Goal: Task Accomplishment & Management: Use online tool/utility

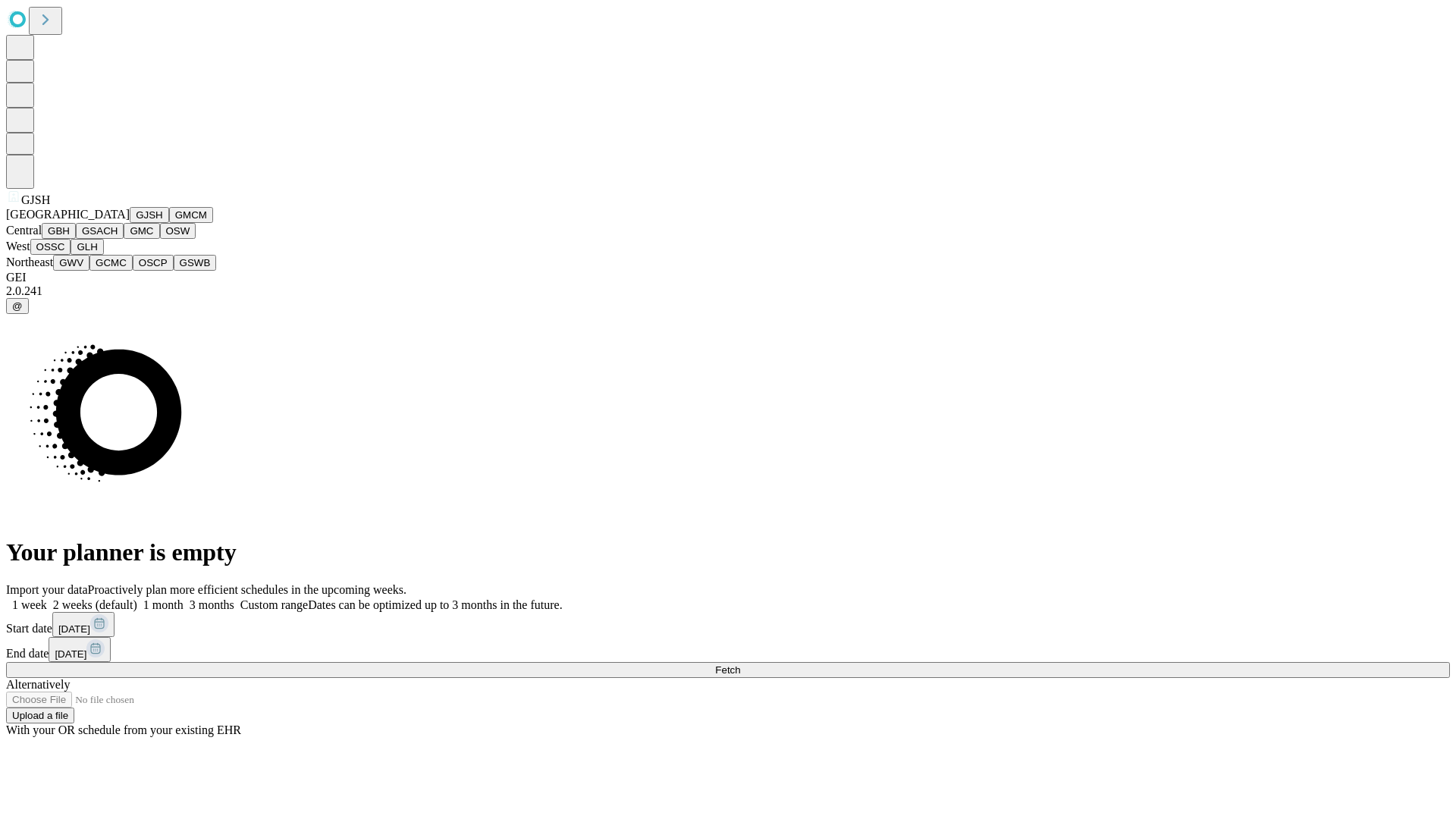
click at [129, 223] on button "GJSH" at bounding box center [148, 214] width 39 height 15
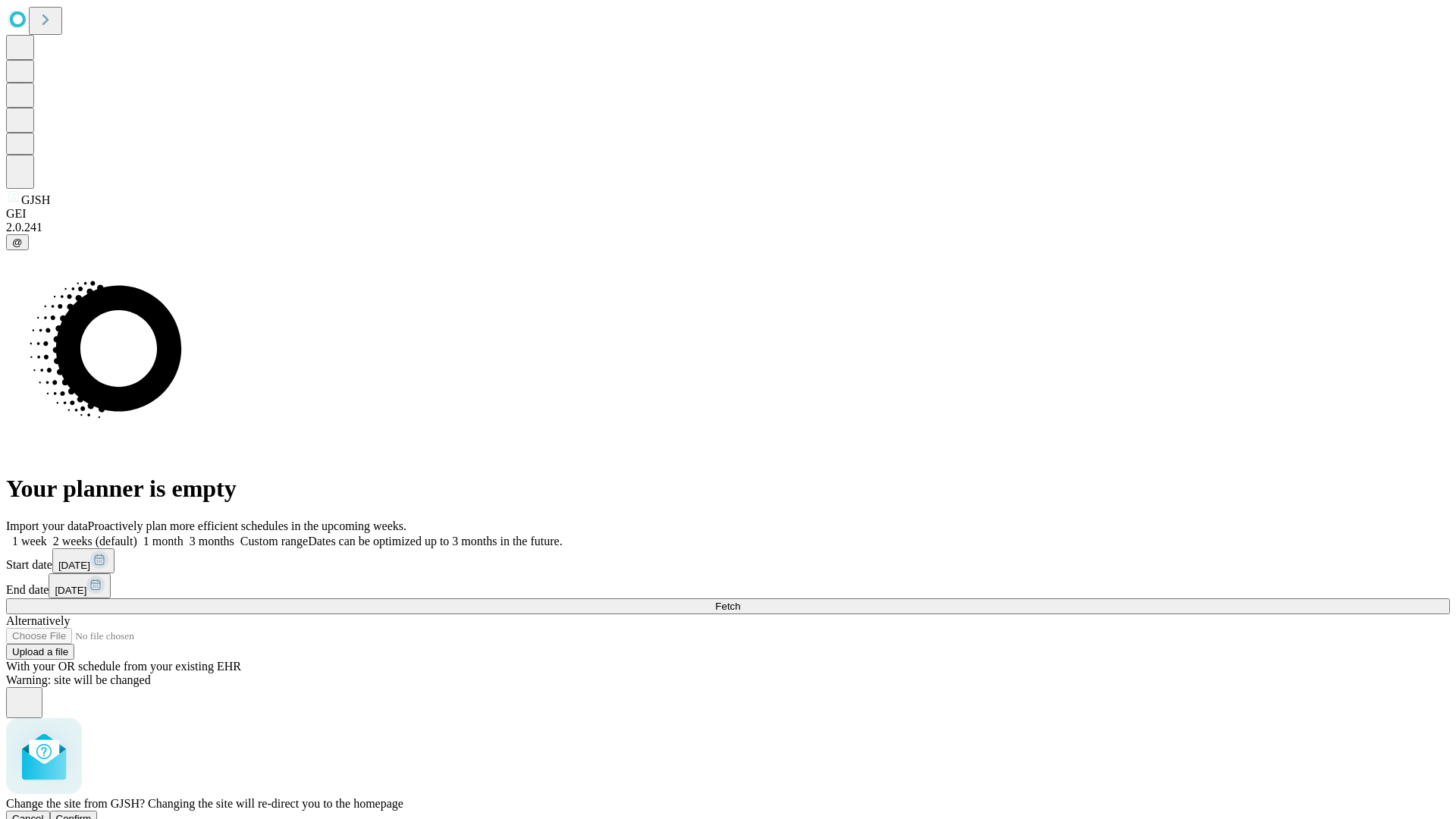
click at [92, 814] on span "Confirm" at bounding box center [74, 819] width 36 height 11
click at [47, 535] on label "1 week" at bounding box center [26, 541] width 41 height 13
click at [740, 600] on span "Fetch" at bounding box center [727, 606] width 25 height 11
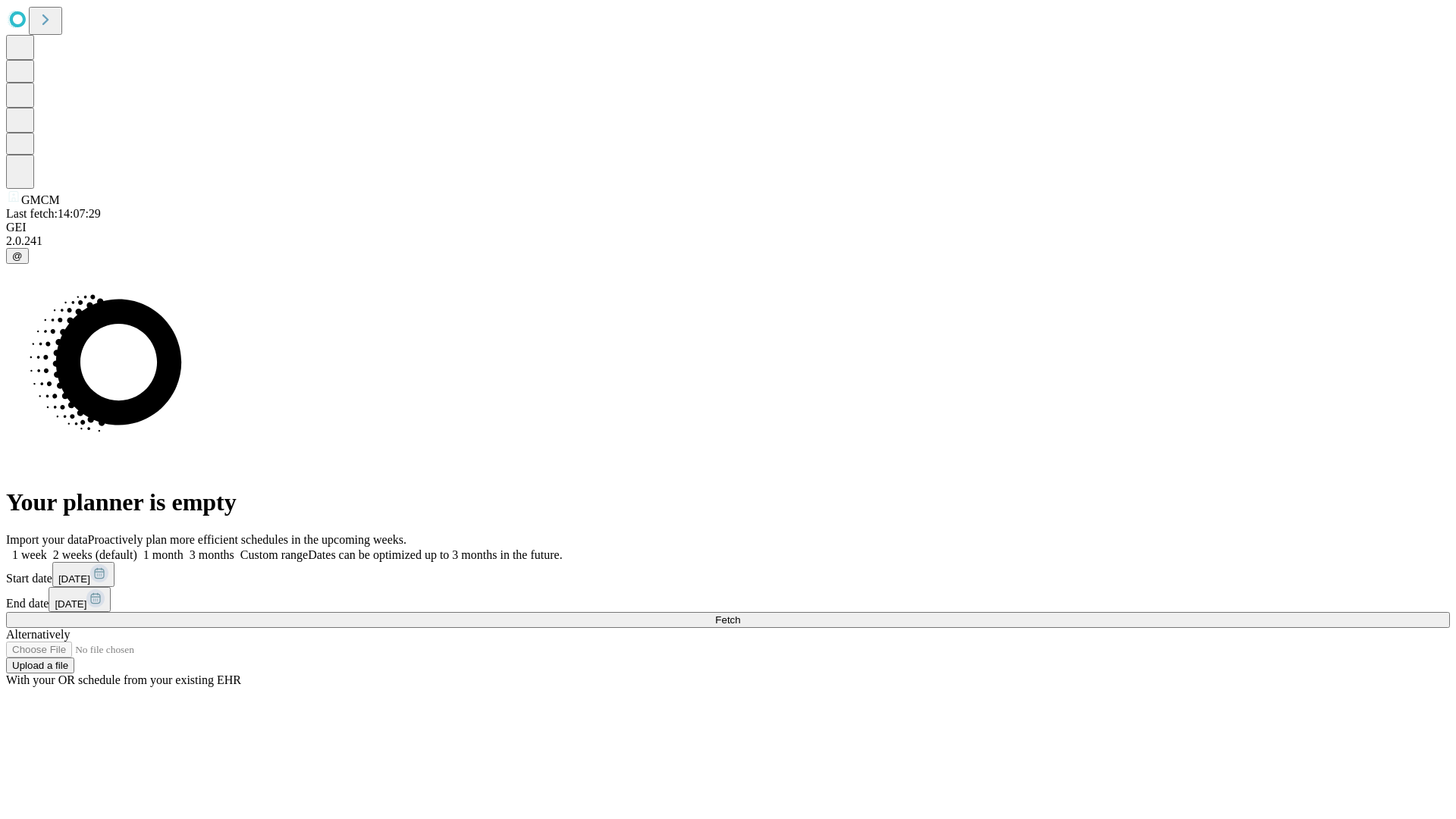
click at [47, 548] on label "1 week" at bounding box center [26, 555] width 41 height 13
click at [740, 614] on span "Fetch" at bounding box center [727, 619] width 25 height 11
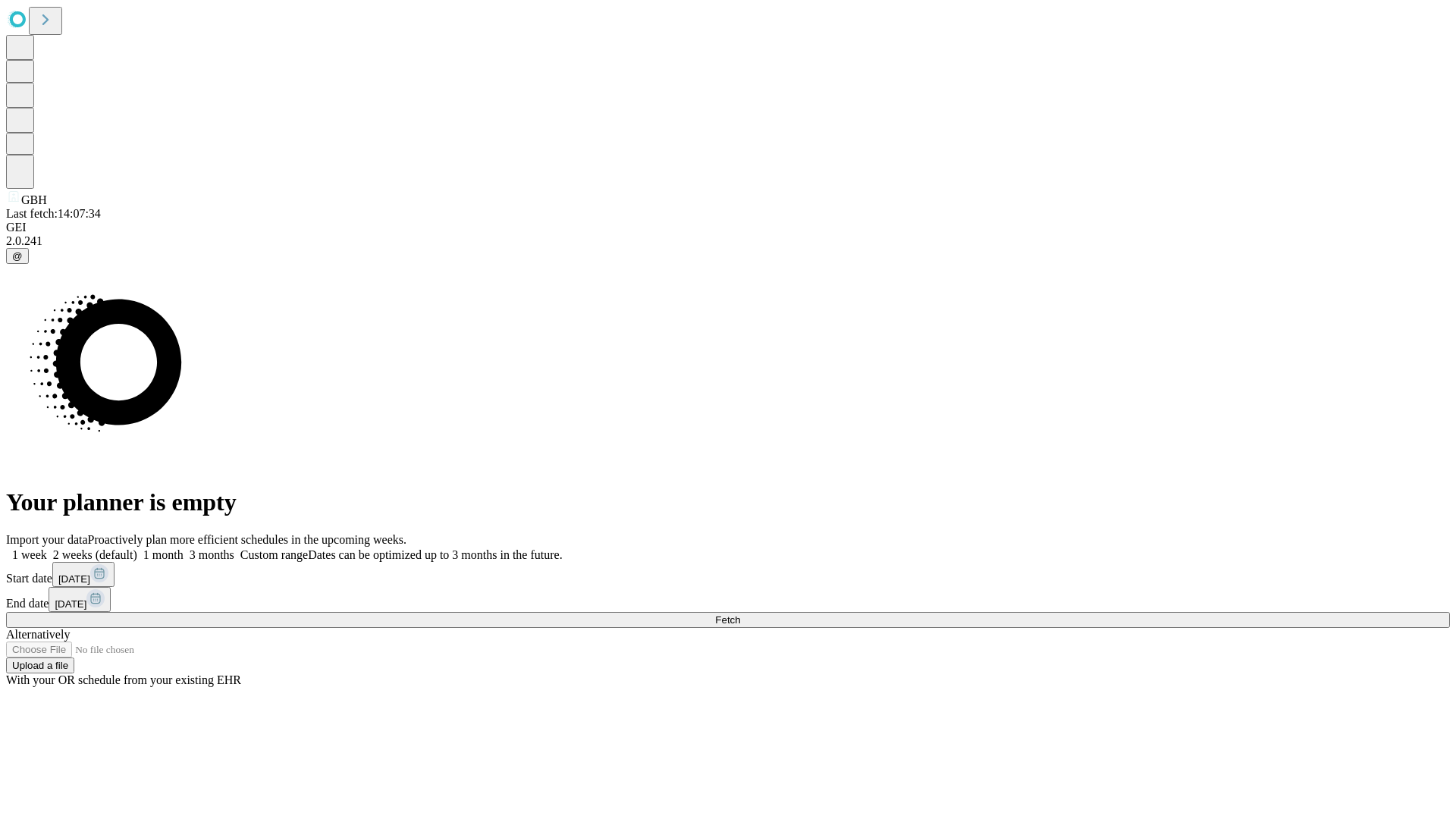
click at [47, 548] on label "1 week" at bounding box center [26, 555] width 41 height 13
click at [740, 614] on span "Fetch" at bounding box center [727, 619] width 25 height 11
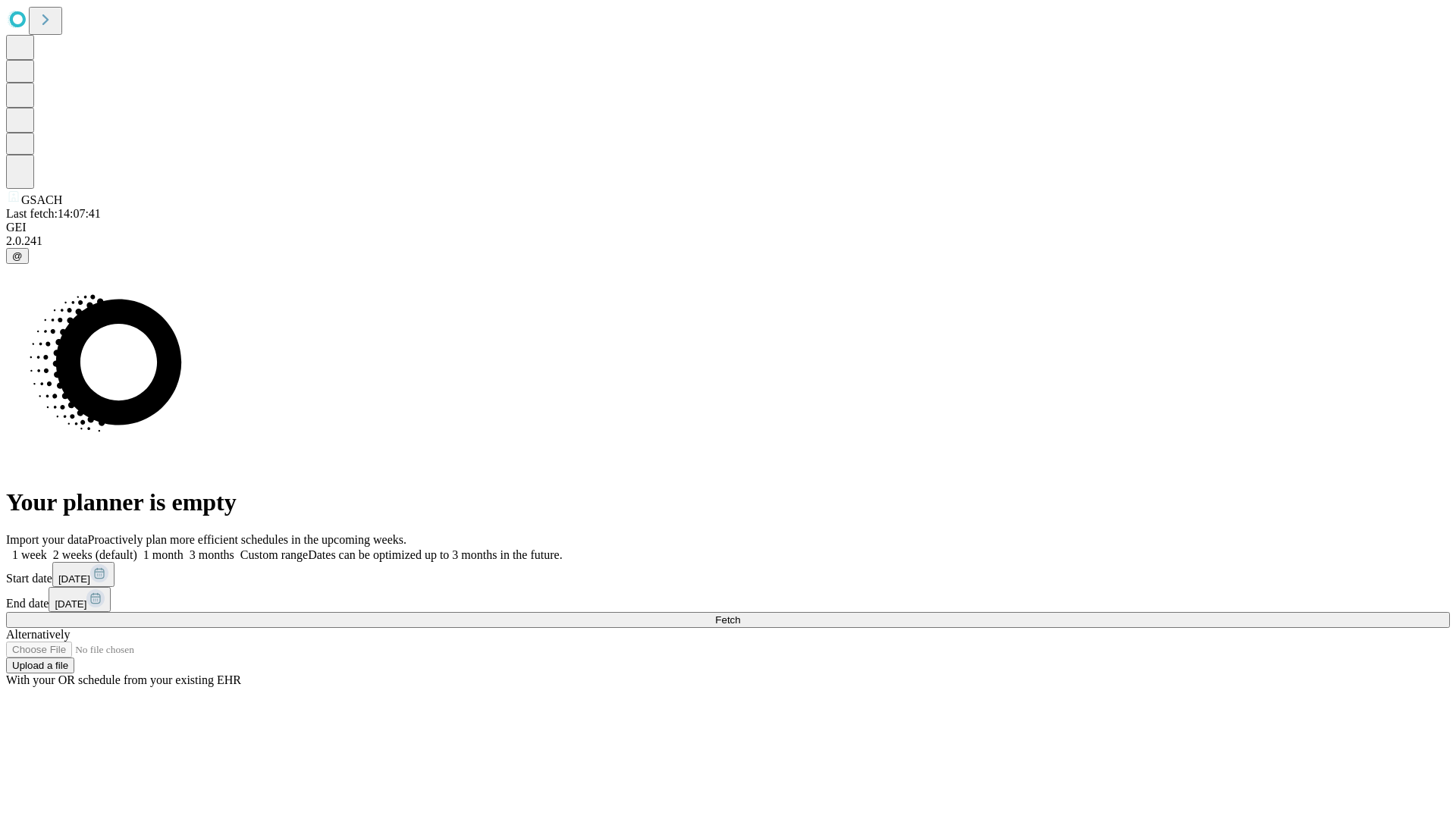
click at [47, 548] on label "1 week" at bounding box center [26, 555] width 41 height 13
click at [740, 614] on span "Fetch" at bounding box center [727, 619] width 25 height 11
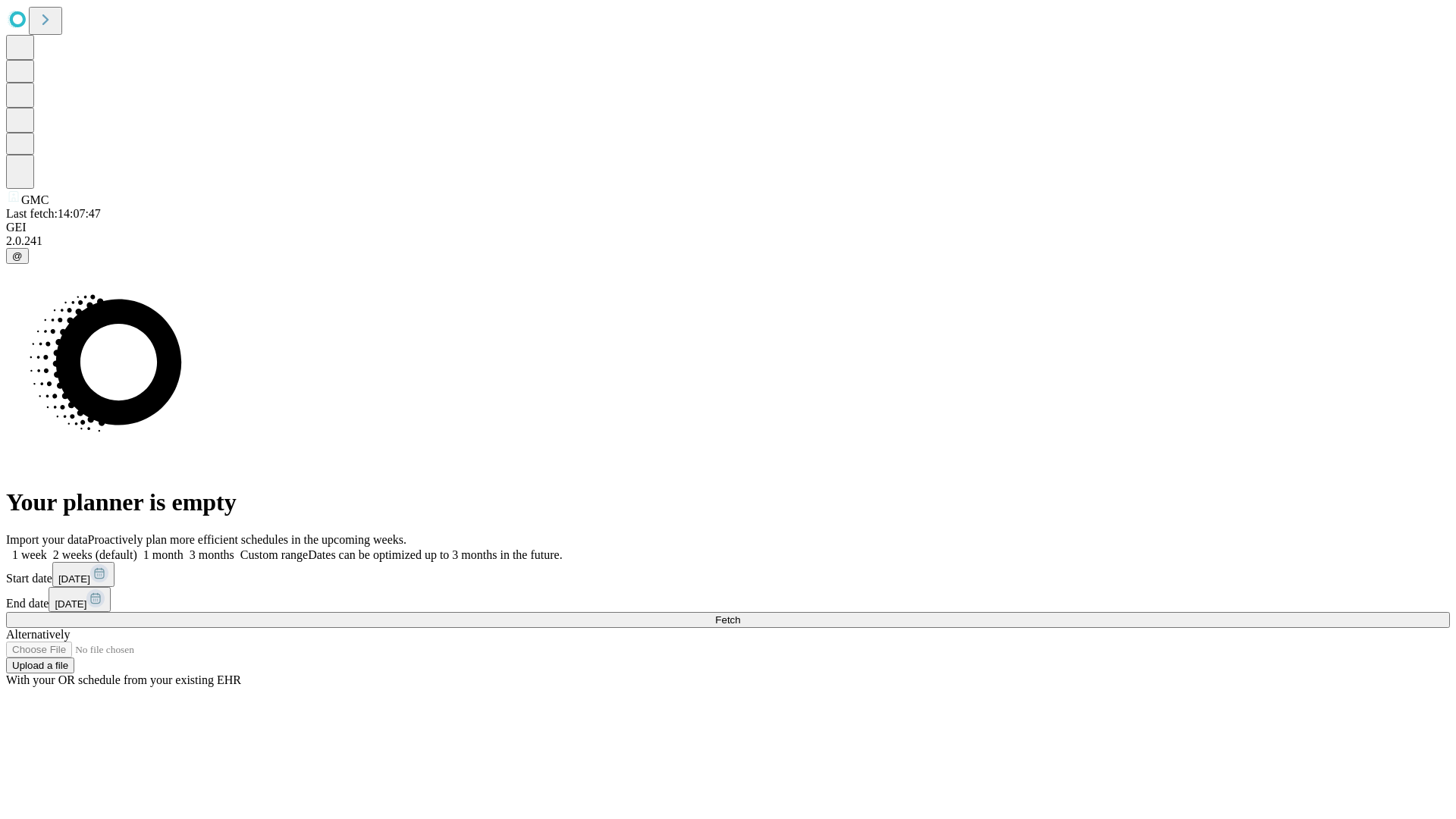
click at [47, 548] on label "1 week" at bounding box center [26, 555] width 41 height 13
click at [740, 614] on span "Fetch" at bounding box center [727, 619] width 25 height 11
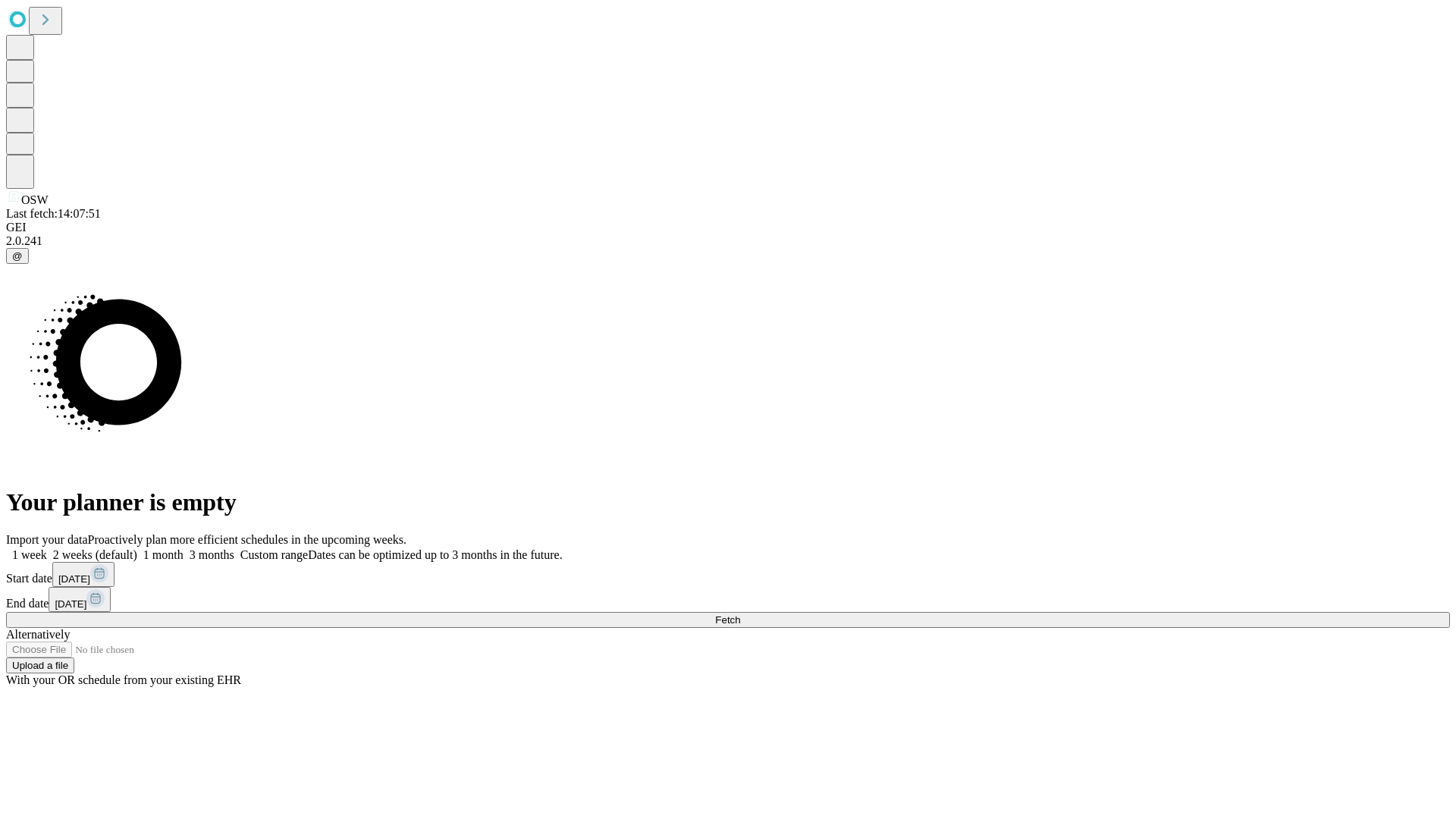
click at [47, 548] on label "1 week" at bounding box center [26, 555] width 41 height 13
click at [740, 614] on span "Fetch" at bounding box center [727, 619] width 25 height 11
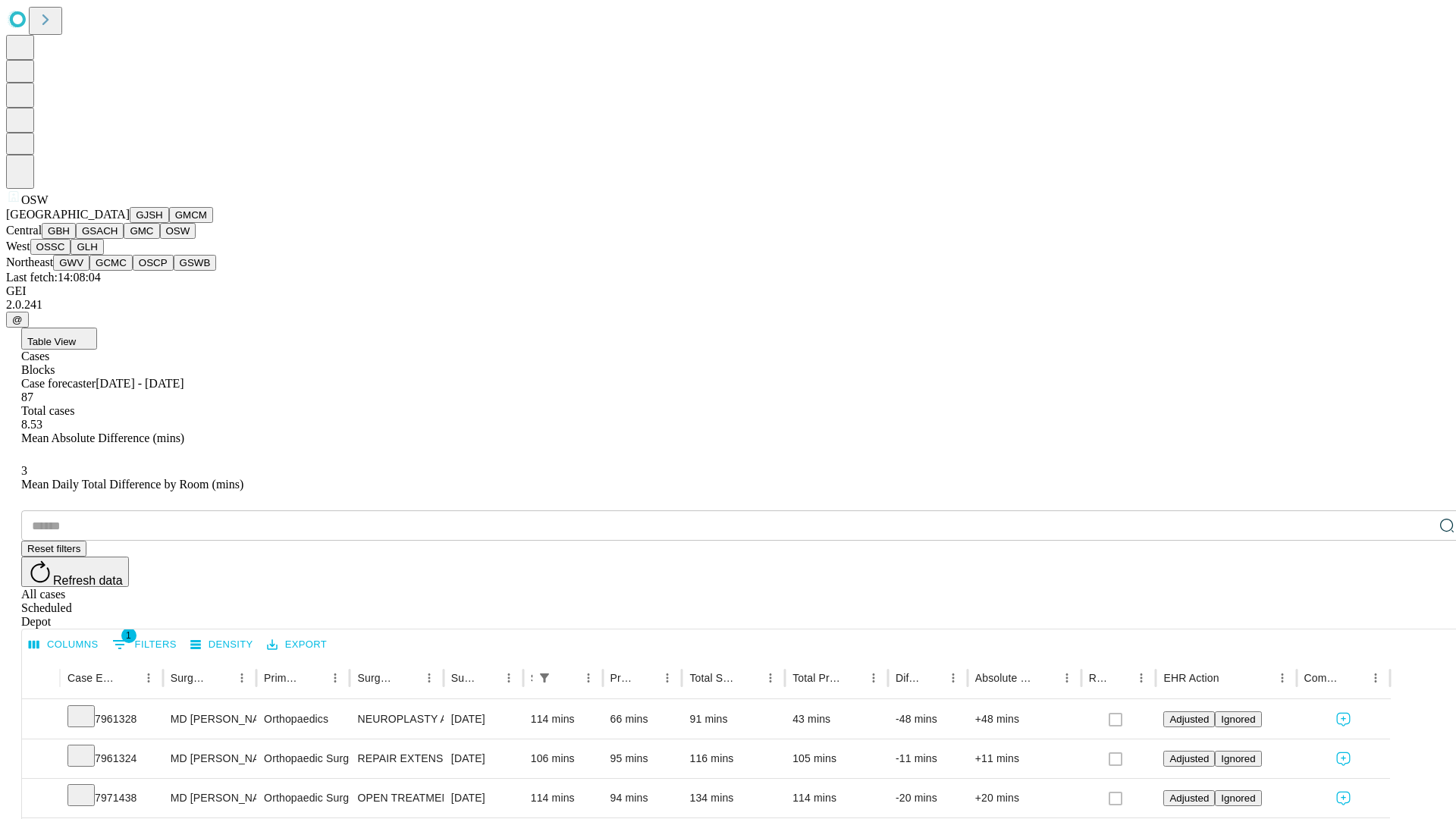
click at [71, 255] on button "OSSC" at bounding box center [50, 246] width 41 height 15
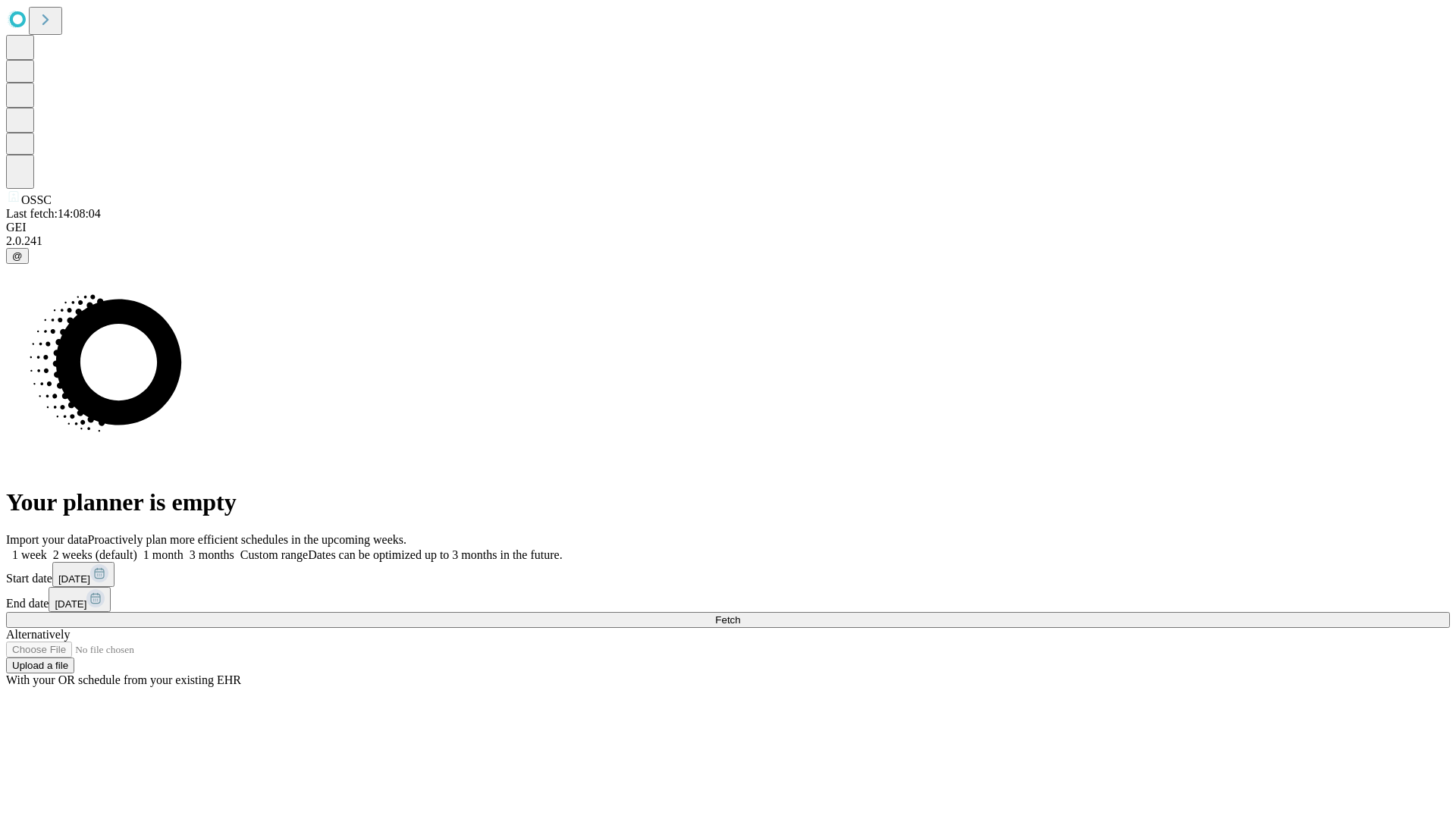
click at [47, 548] on label "1 week" at bounding box center [26, 555] width 41 height 13
click at [740, 614] on span "Fetch" at bounding box center [727, 619] width 25 height 11
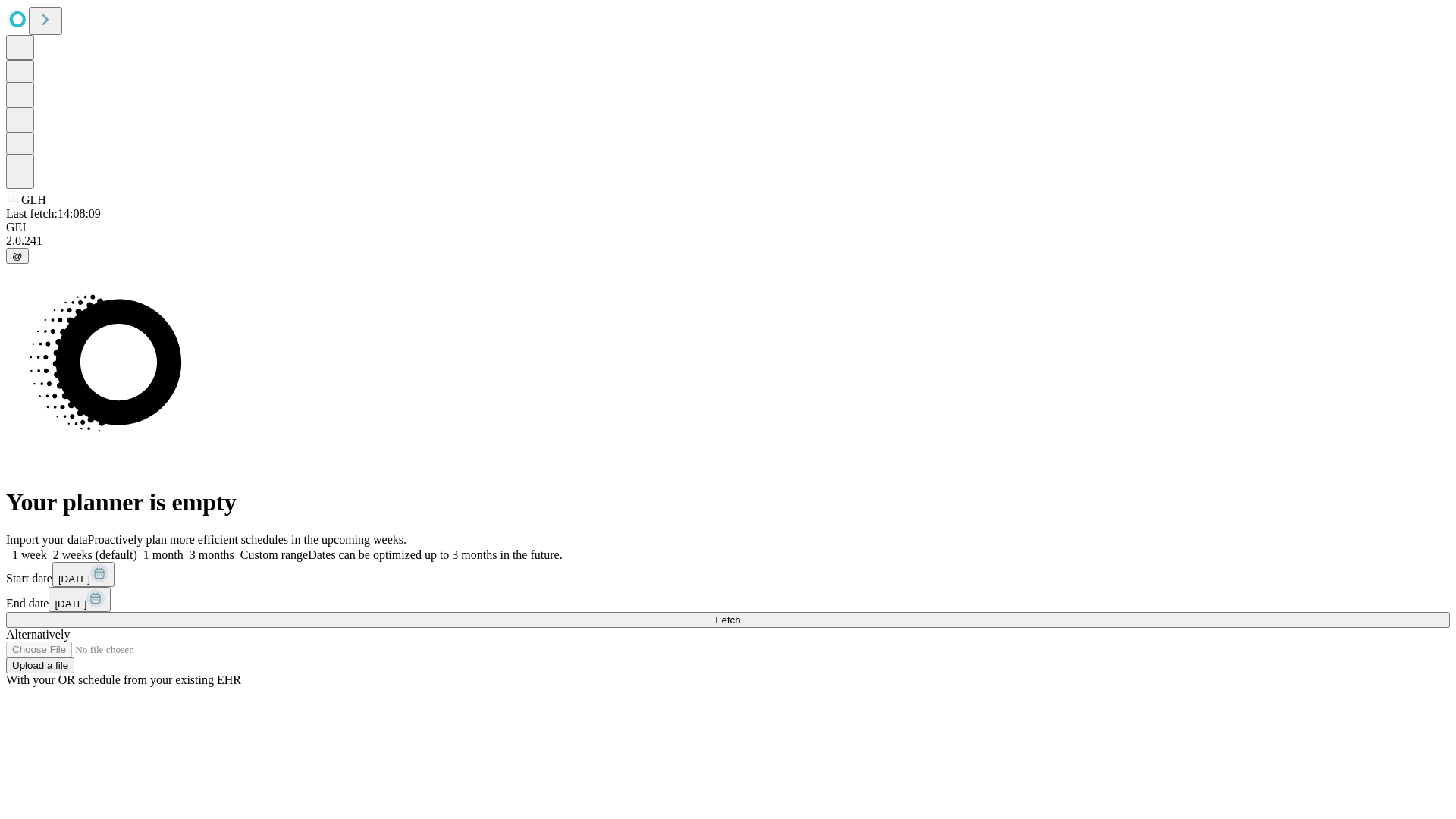
click at [47, 548] on label "1 week" at bounding box center [26, 555] width 41 height 13
click at [740, 614] on span "Fetch" at bounding box center [727, 619] width 25 height 11
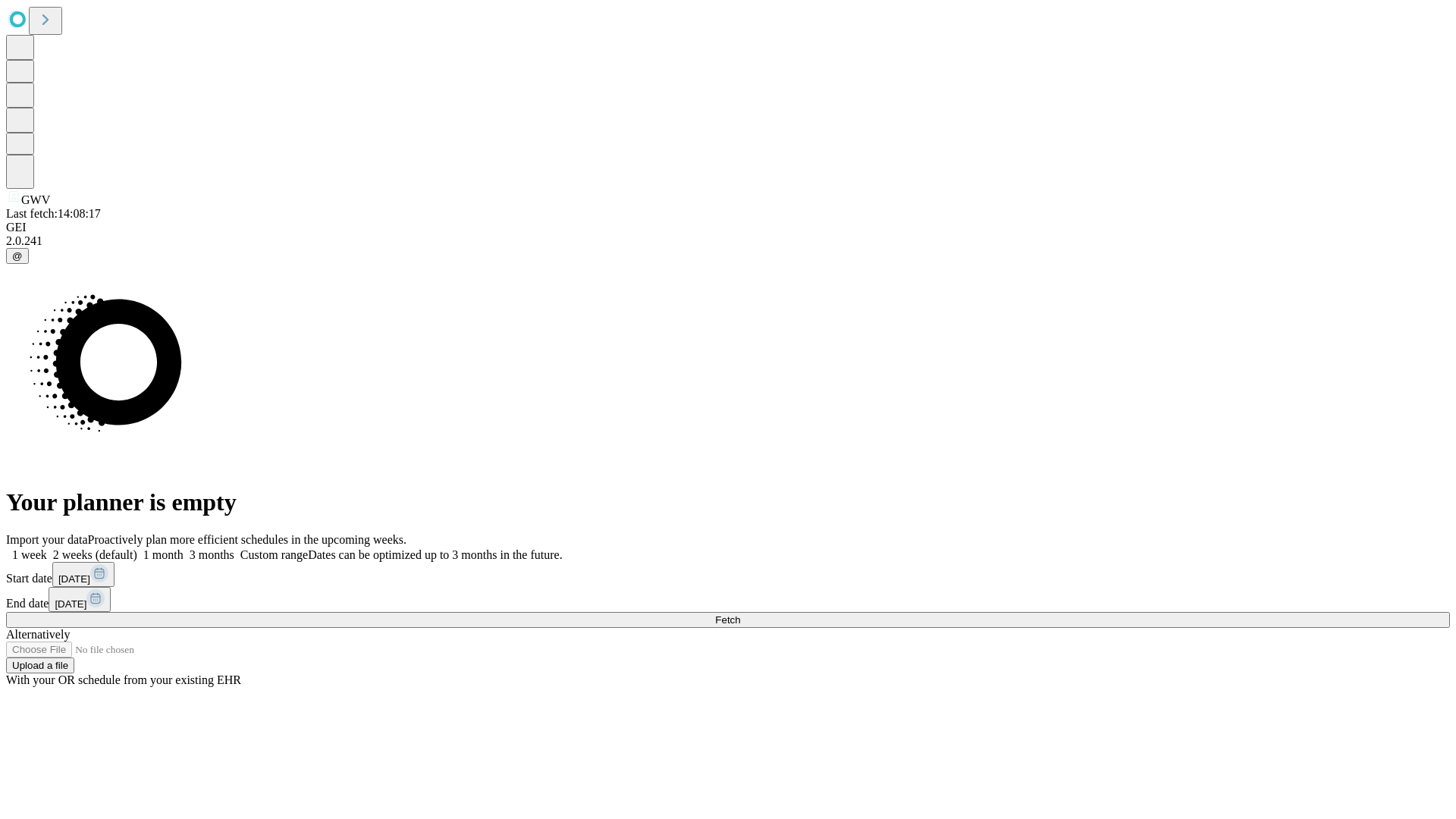
click at [47, 548] on label "1 week" at bounding box center [26, 555] width 41 height 13
click at [740, 614] on span "Fetch" at bounding box center [727, 619] width 25 height 11
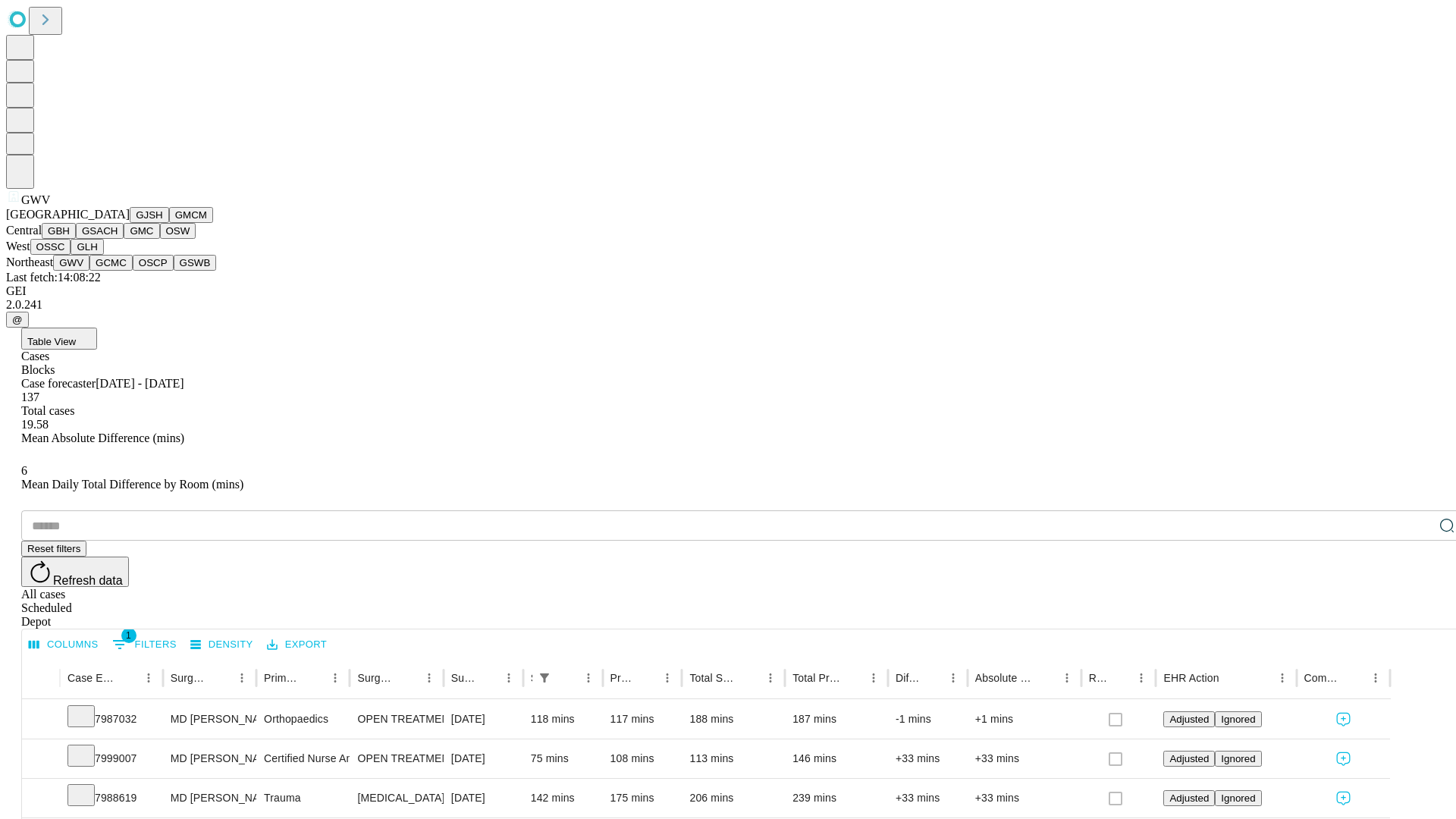
click at [117, 271] on button "GCMC" at bounding box center [110, 262] width 43 height 15
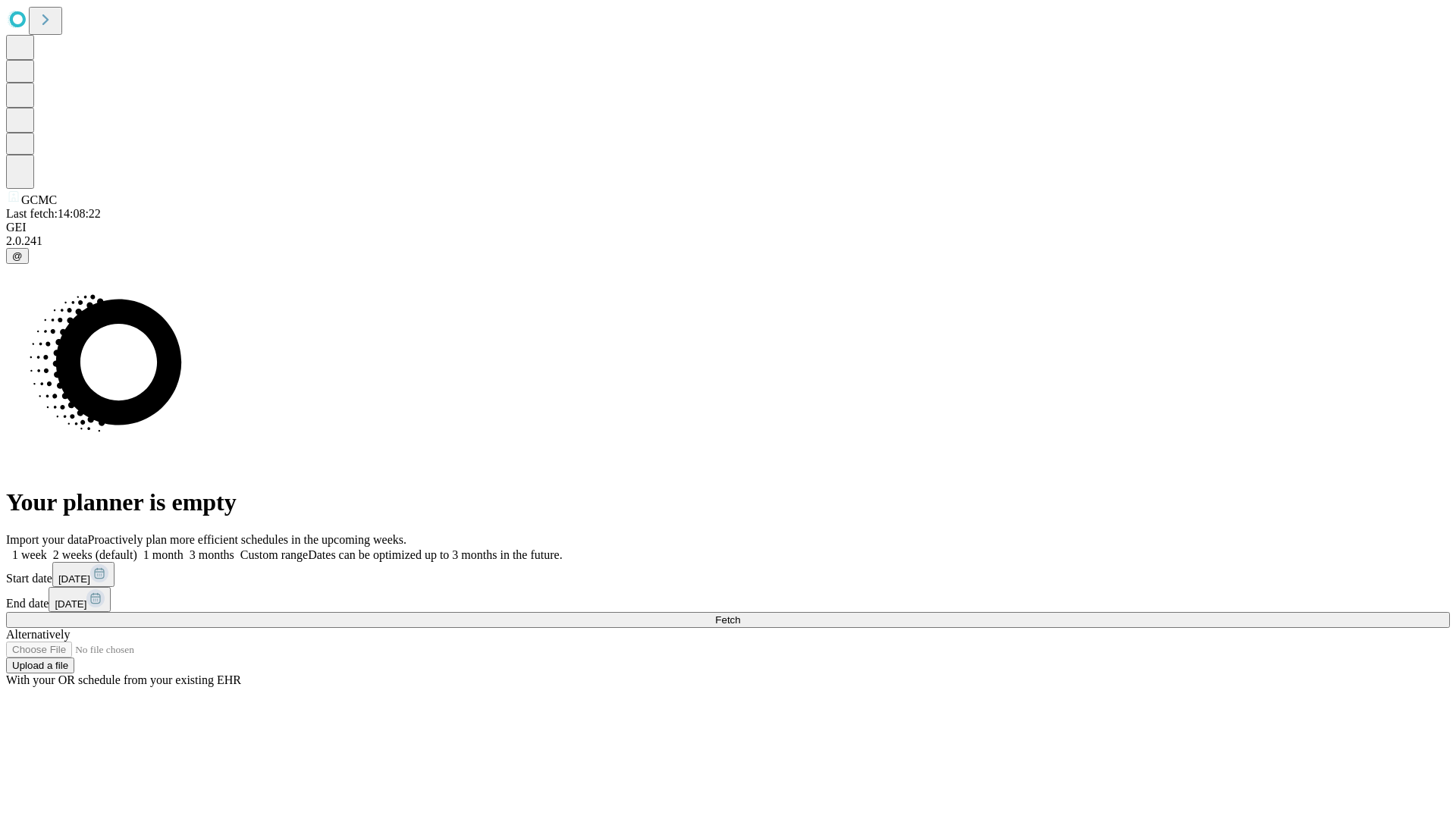
click at [47, 548] on label "1 week" at bounding box center [26, 555] width 41 height 13
click at [740, 614] on span "Fetch" at bounding box center [727, 619] width 25 height 11
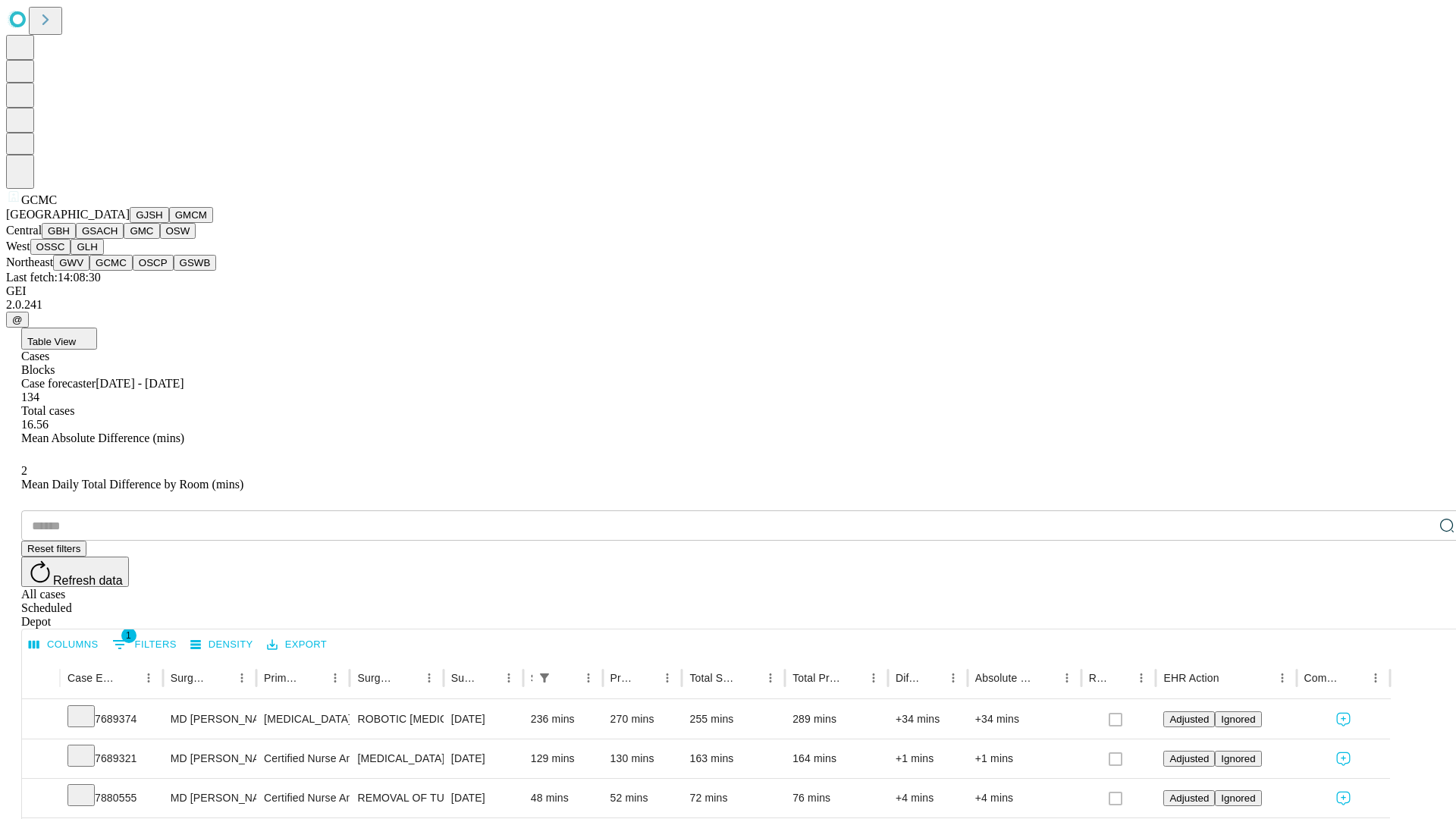
click at [133, 271] on button "OSCP" at bounding box center [153, 262] width 41 height 15
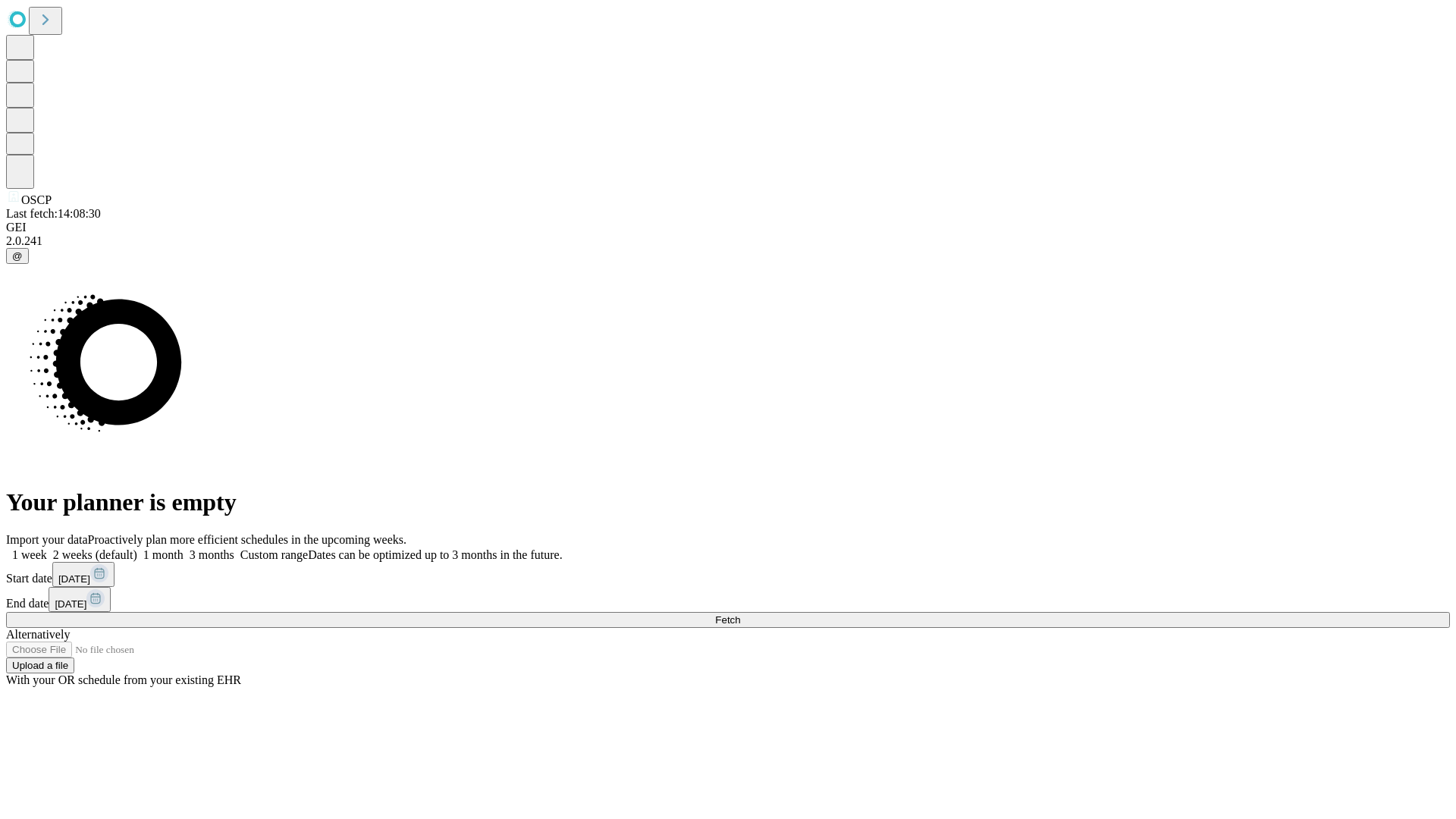
click at [47, 548] on label "1 week" at bounding box center [26, 555] width 41 height 13
click at [740, 614] on span "Fetch" at bounding box center [727, 619] width 25 height 11
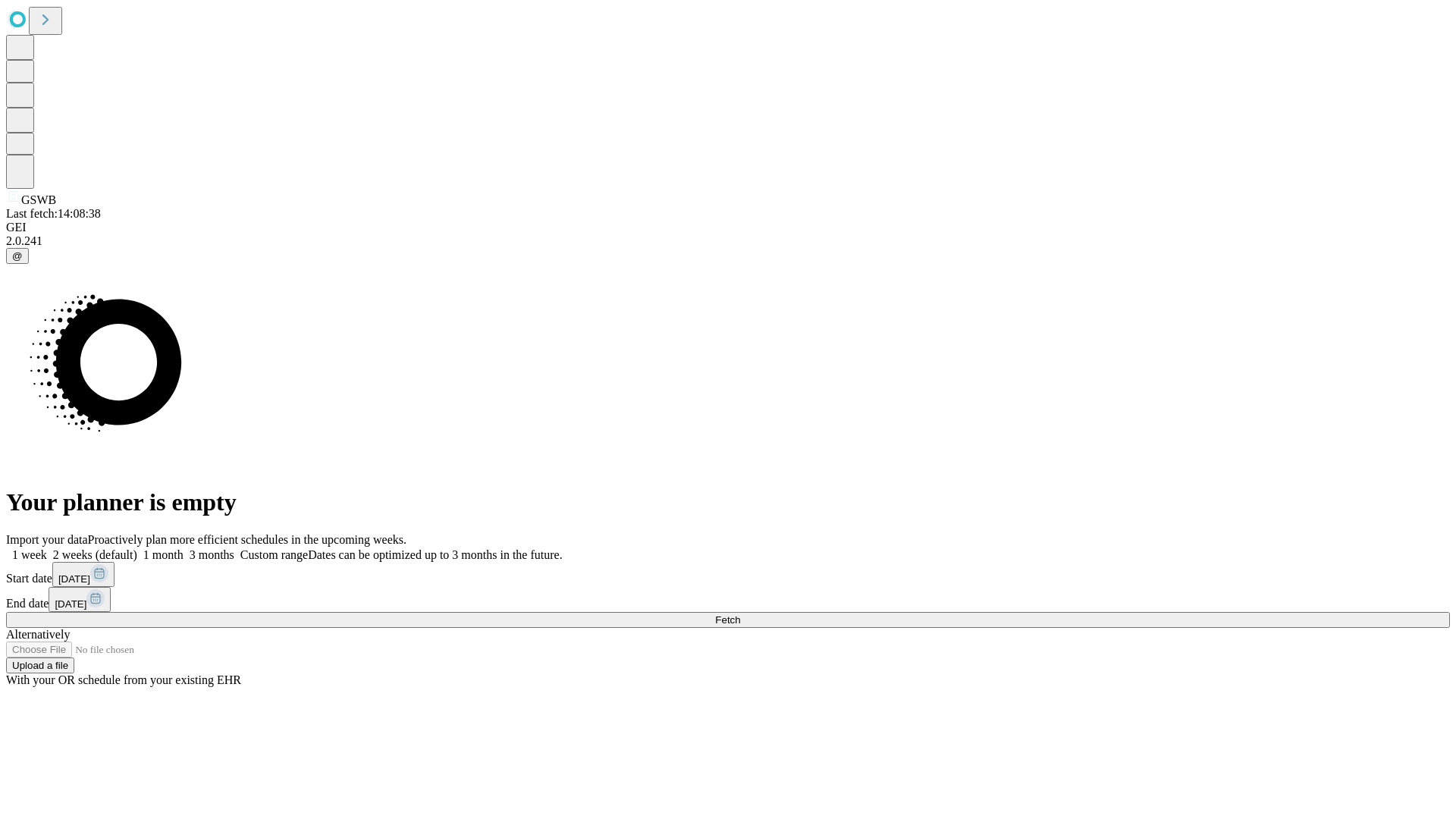
click at [47, 548] on label "1 week" at bounding box center [26, 555] width 41 height 13
click at [740, 614] on span "Fetch" at bounding box center [727, 619] width 25 height 11
